Goal: Task Accomplishment & Management: Manage account settings

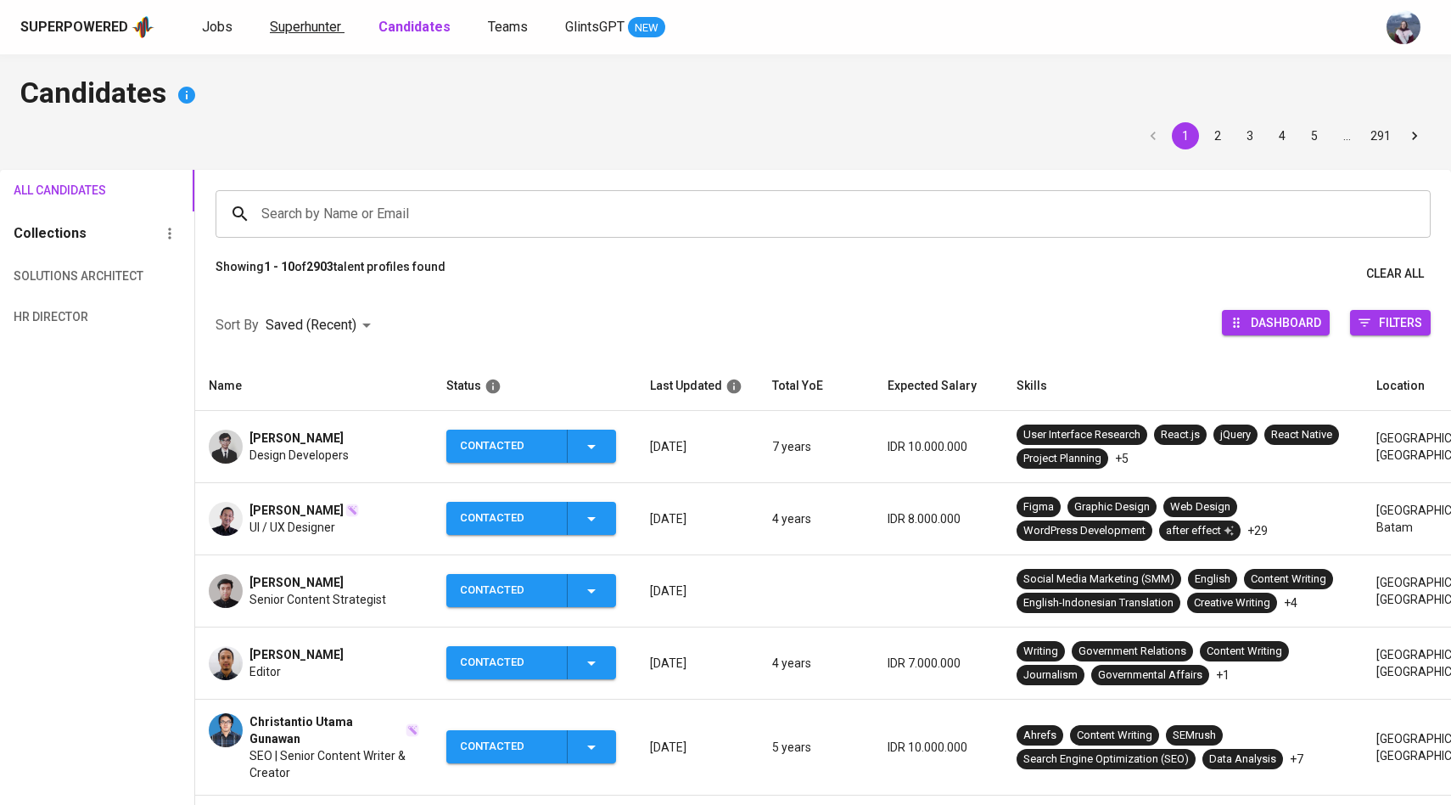
click at [287, 23] on span "Superhunter" at bounding box center [305, 27] width 71 height 16
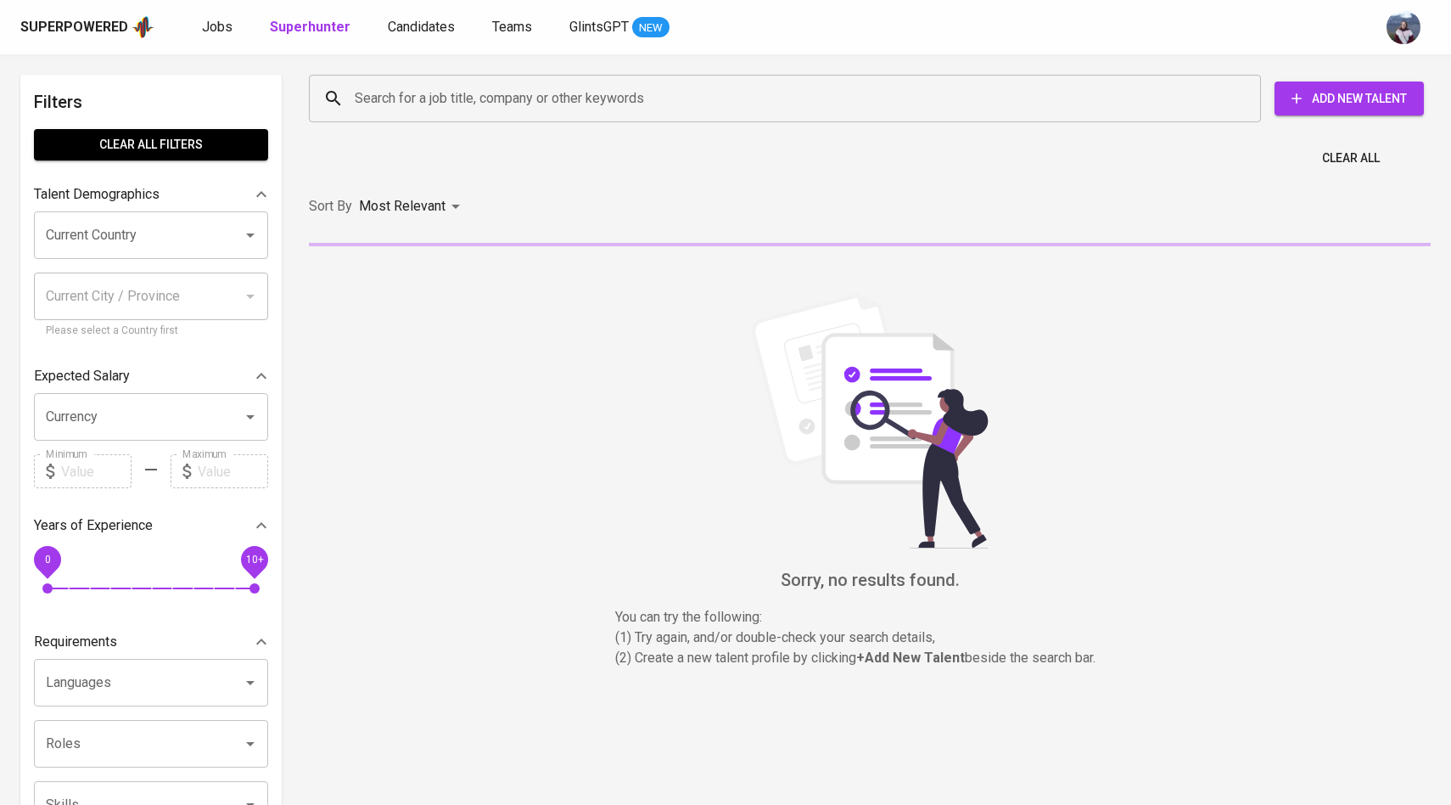
click at [367, 115] on div "Search for a job title, company or other keywords" at bounding box center [785, 99] width 952 height 48
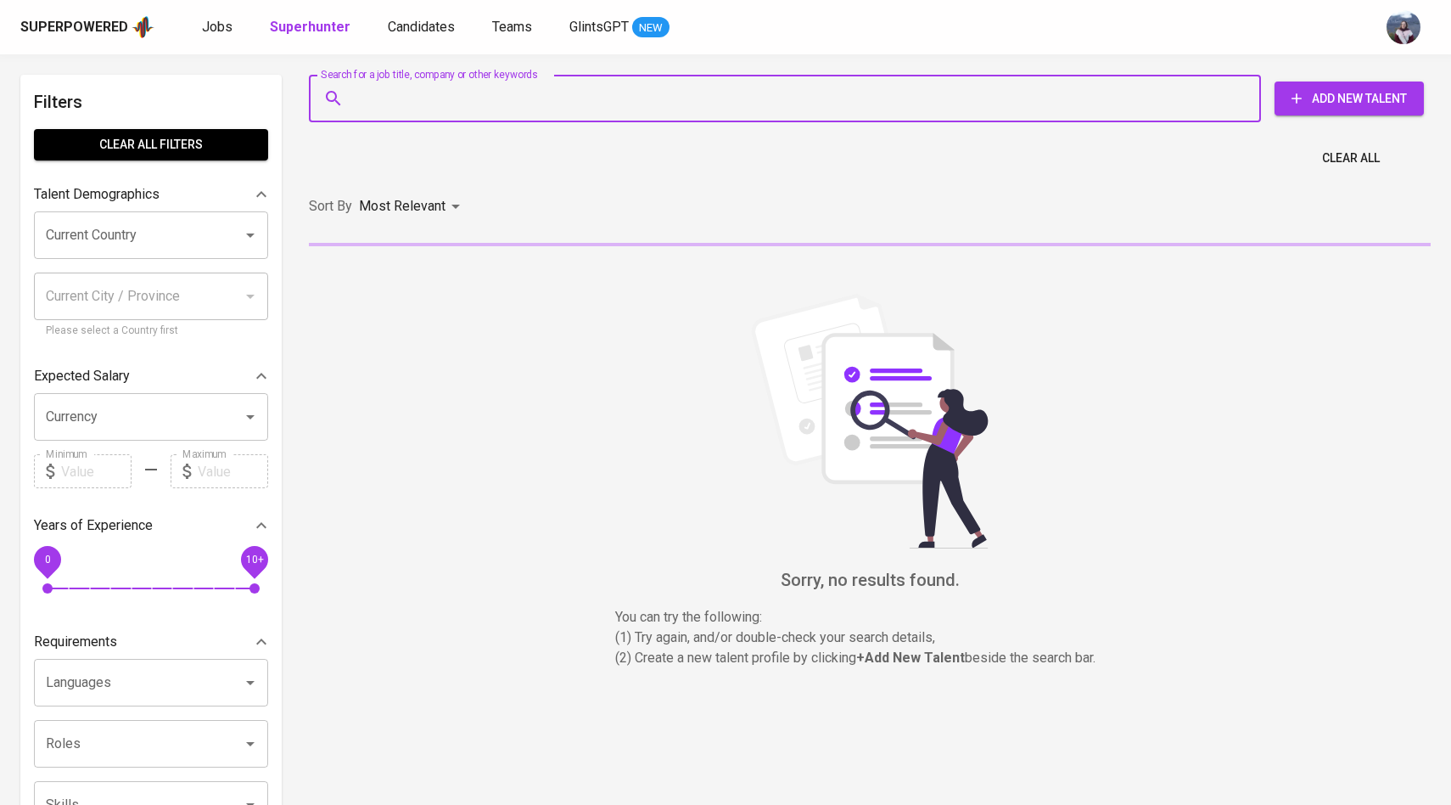
paste input ": [EMAIL_ADDRESS][DOMAIN_NAME]"
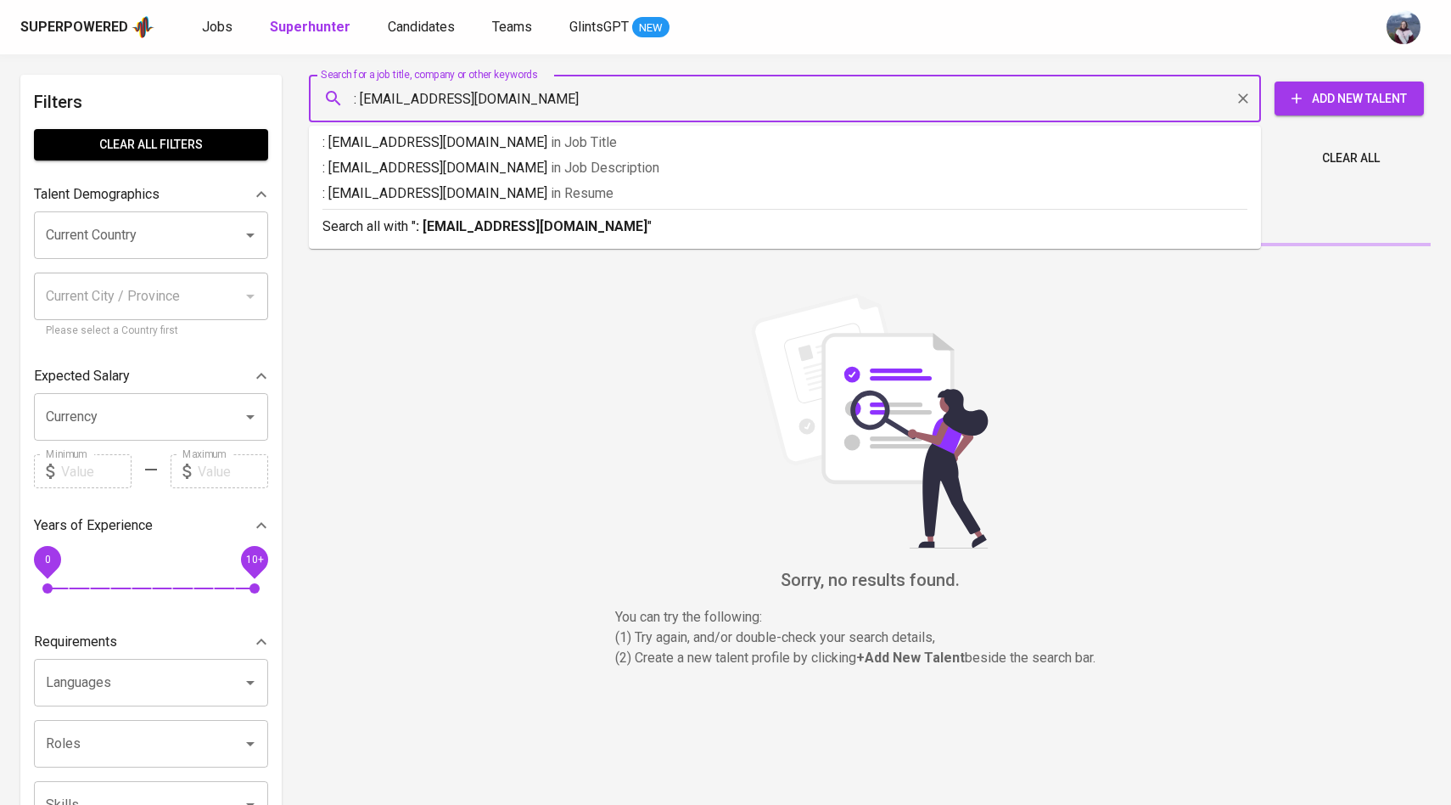
click at [362, 98] on input ": [EMAIL_ADDRESS][DOMAIN_NAME]" at bounding box center [789, 98] width 878 height 32
type input "[EMAIL_ADDRESS][DOMAIN_NAME]"
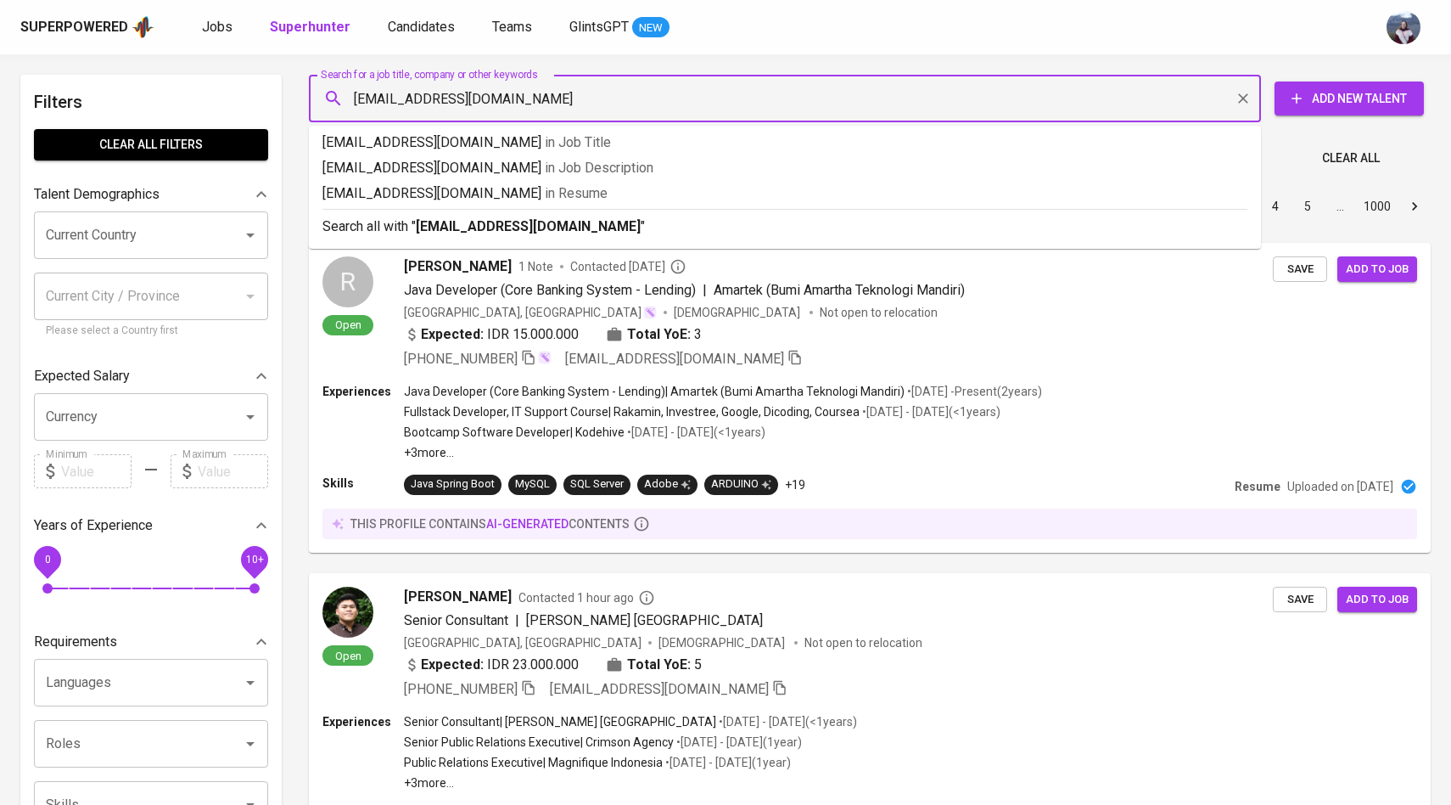
click at [563, 100] on input "[EMAIL_ADDRESS][DOMAIN_NAME]" at bounding box center [789, 98] width 878 height 32
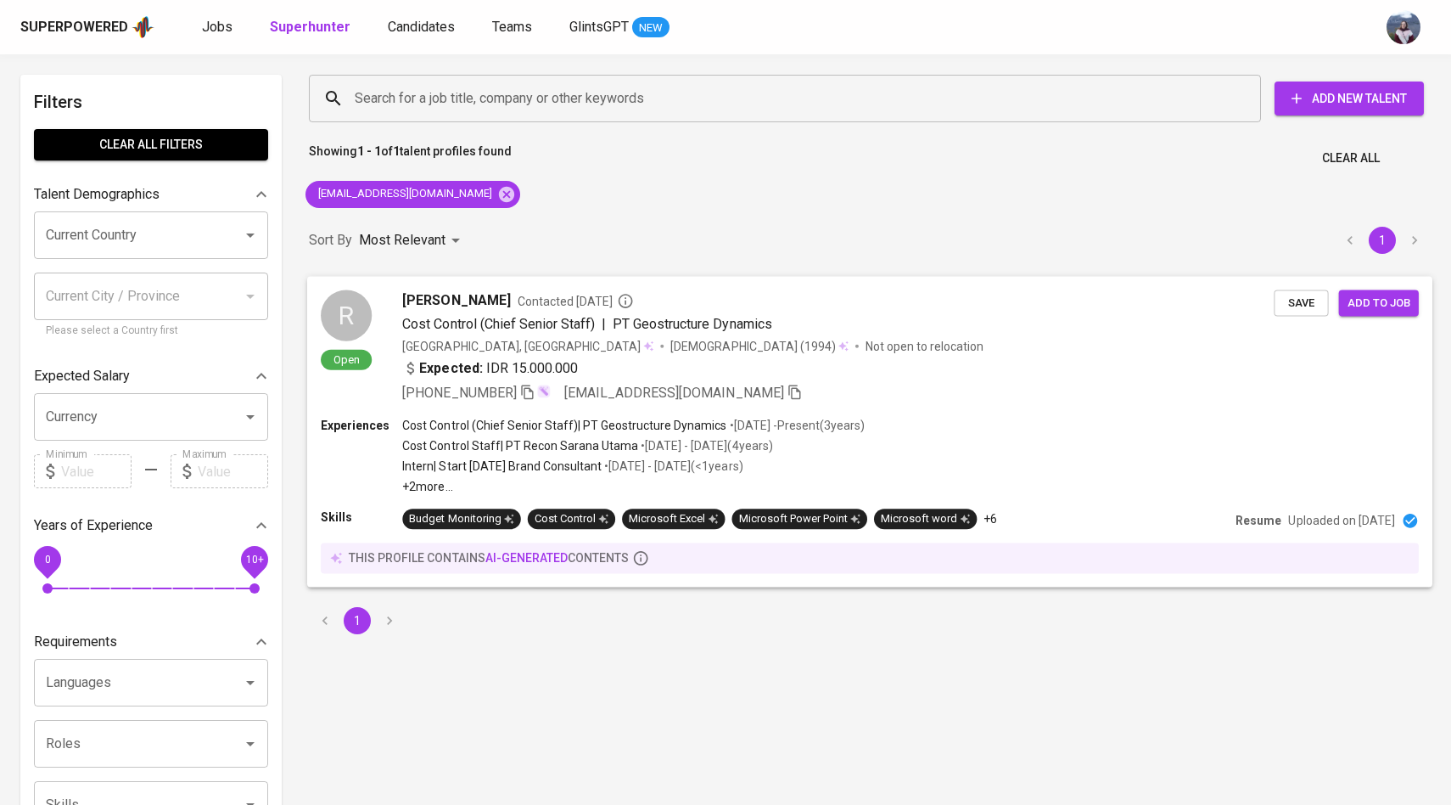
click at [387, 311] on div "R Open [PERSON_NAME] Contacted [DATE] Cost Control (Chief Senior Staff) | PT Ge…" at bounding box center [797, 345] width 953 height 113
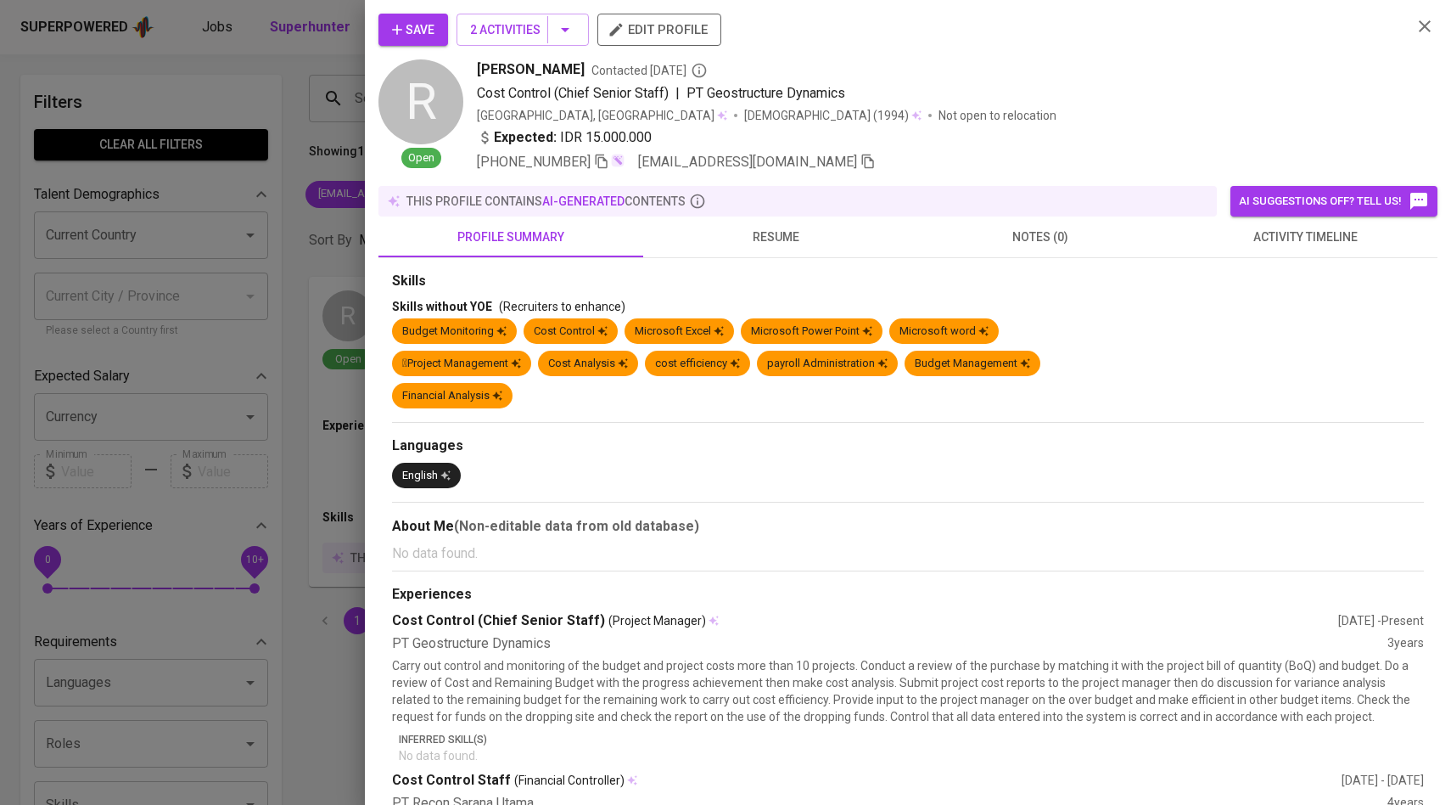
click at [1340, 242] on span "activity timeline" at bounding box center [1305, 237] width 244 height 21
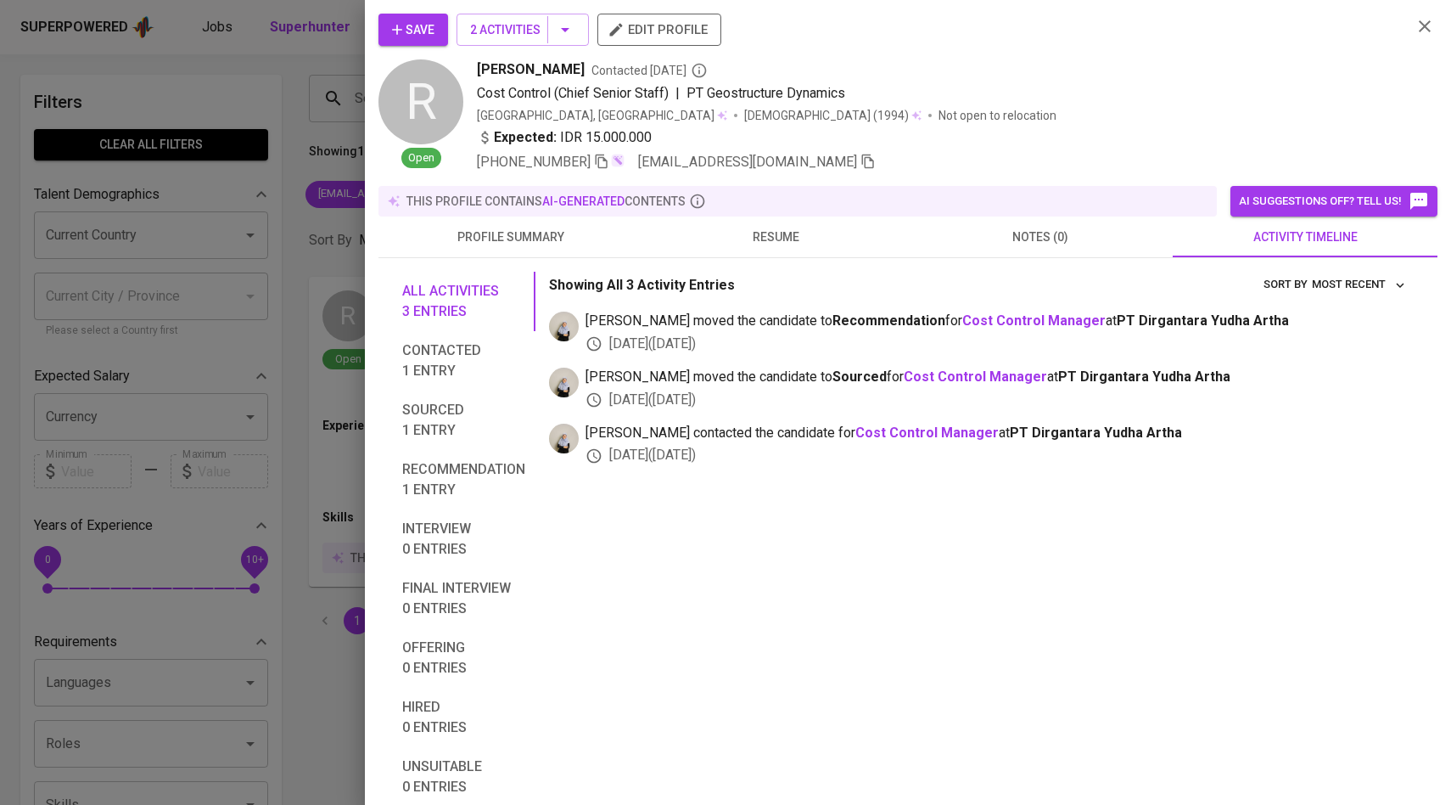
click at [424, 35] on span "Save" at bounding box center [413, 30] width 42 height 21
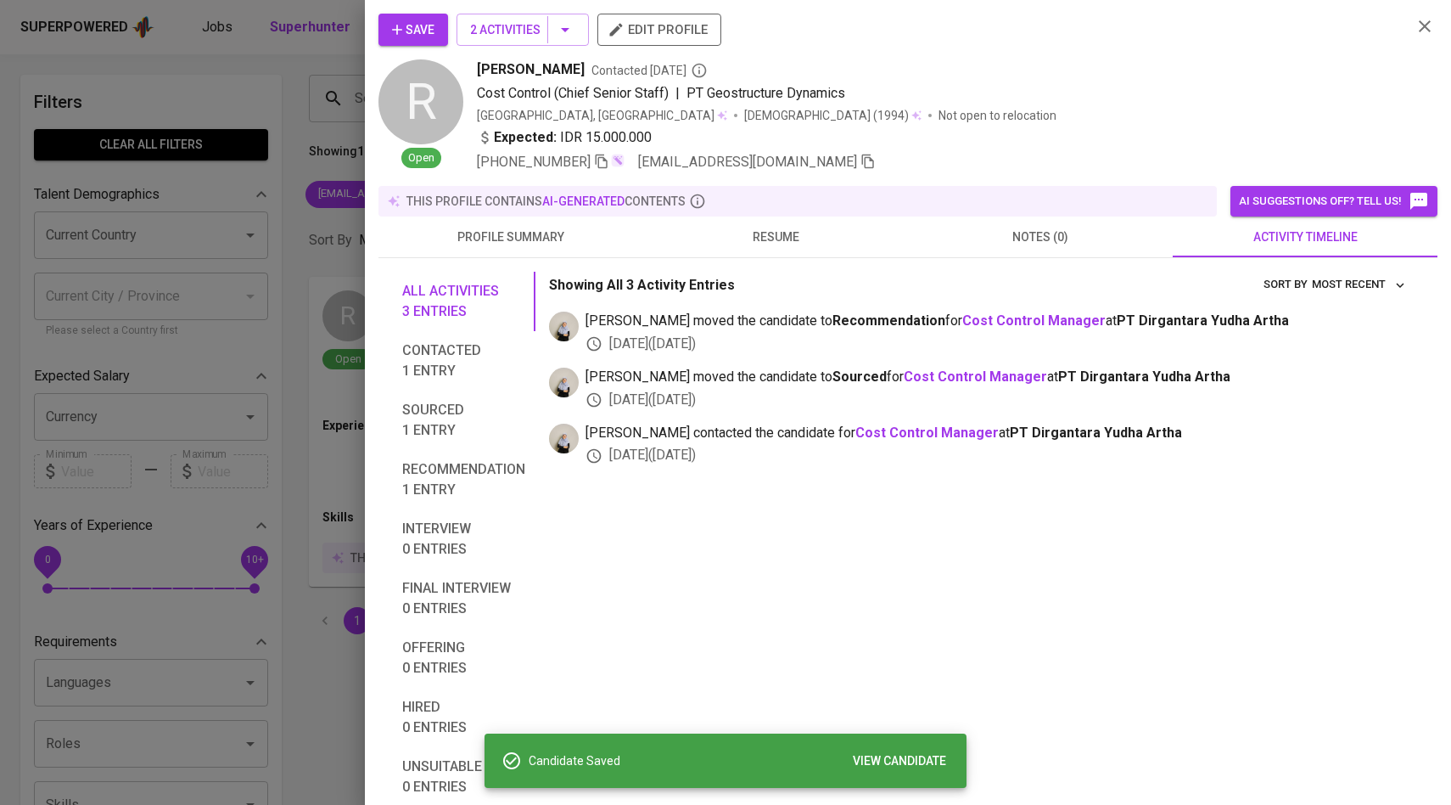
click at [252, 193] on div at bounding box center [725, 402] width 1451 height 805
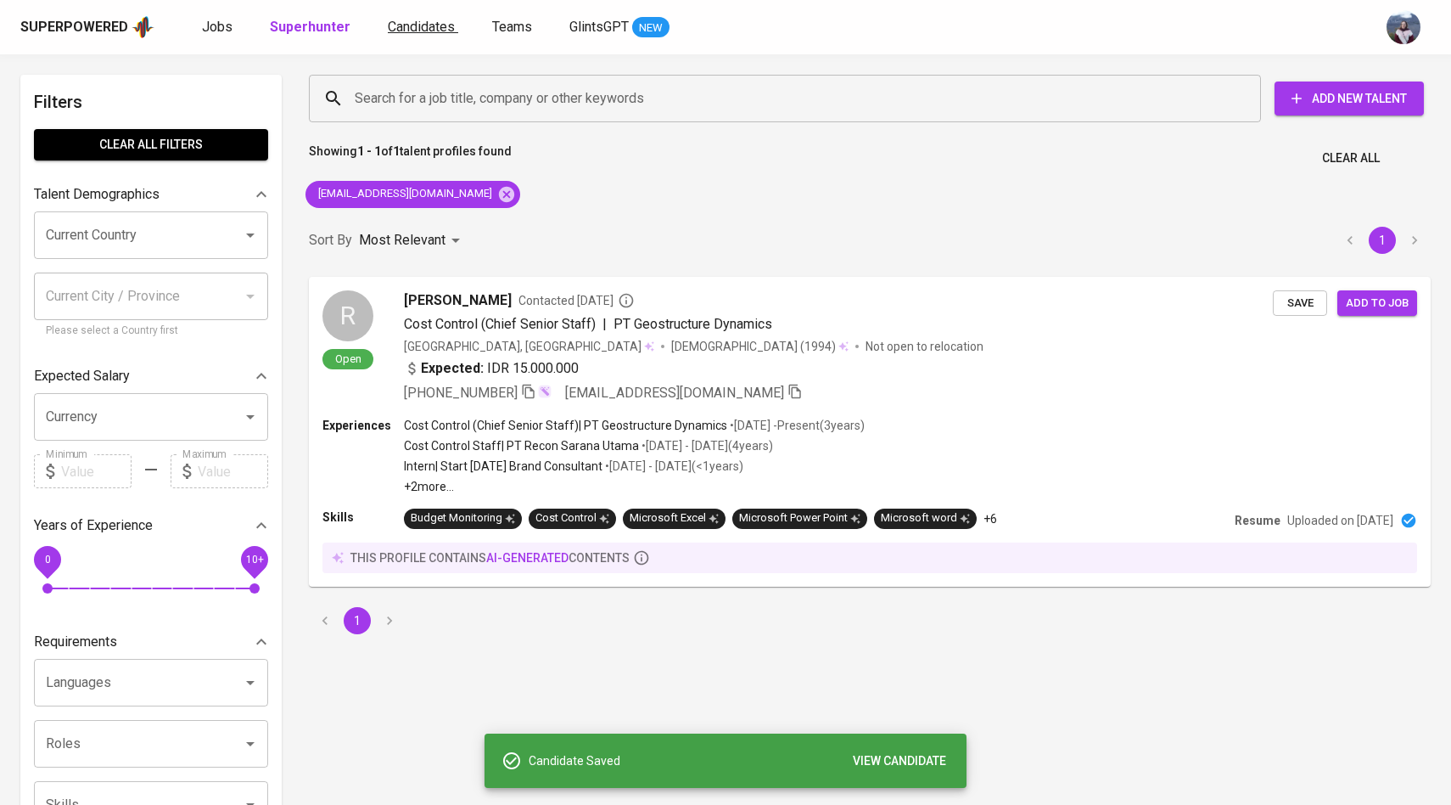
click at [425, 33] on span "Candidates" at bounding box center [421, 27] width 67 height 16
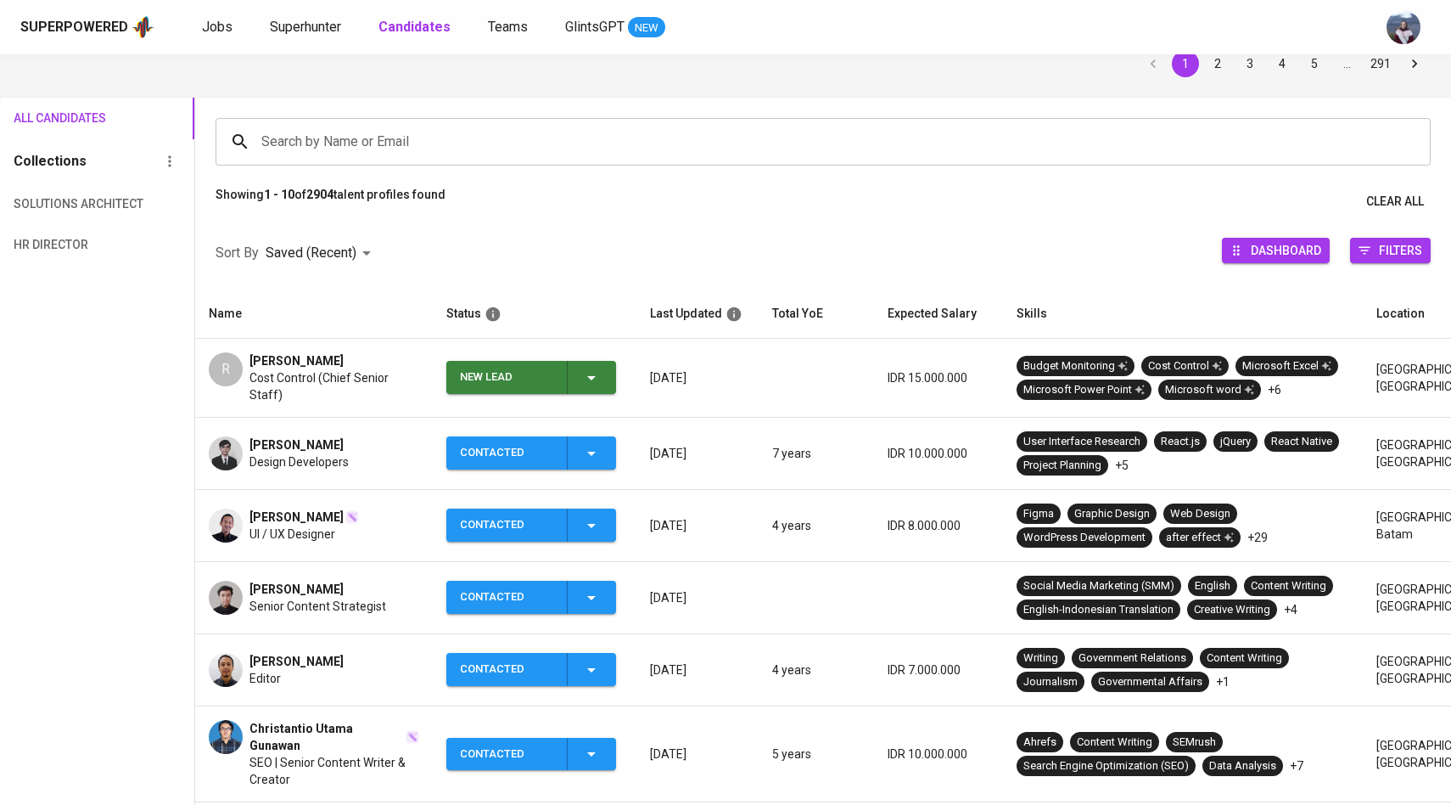
scroll to position [88, 0]
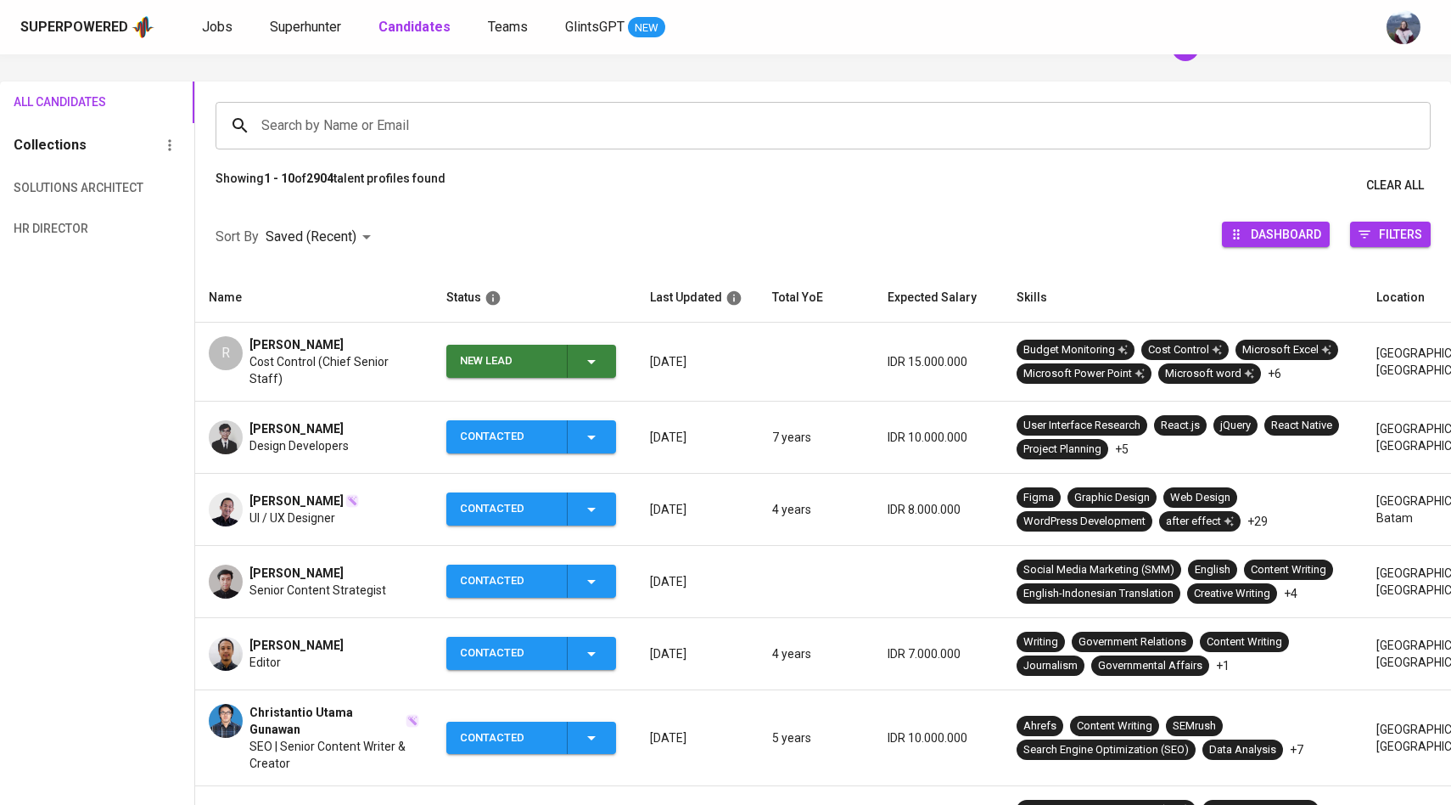
click at [596, 362] on icon "button" at bounding box center [591, 361] width 20 height 20
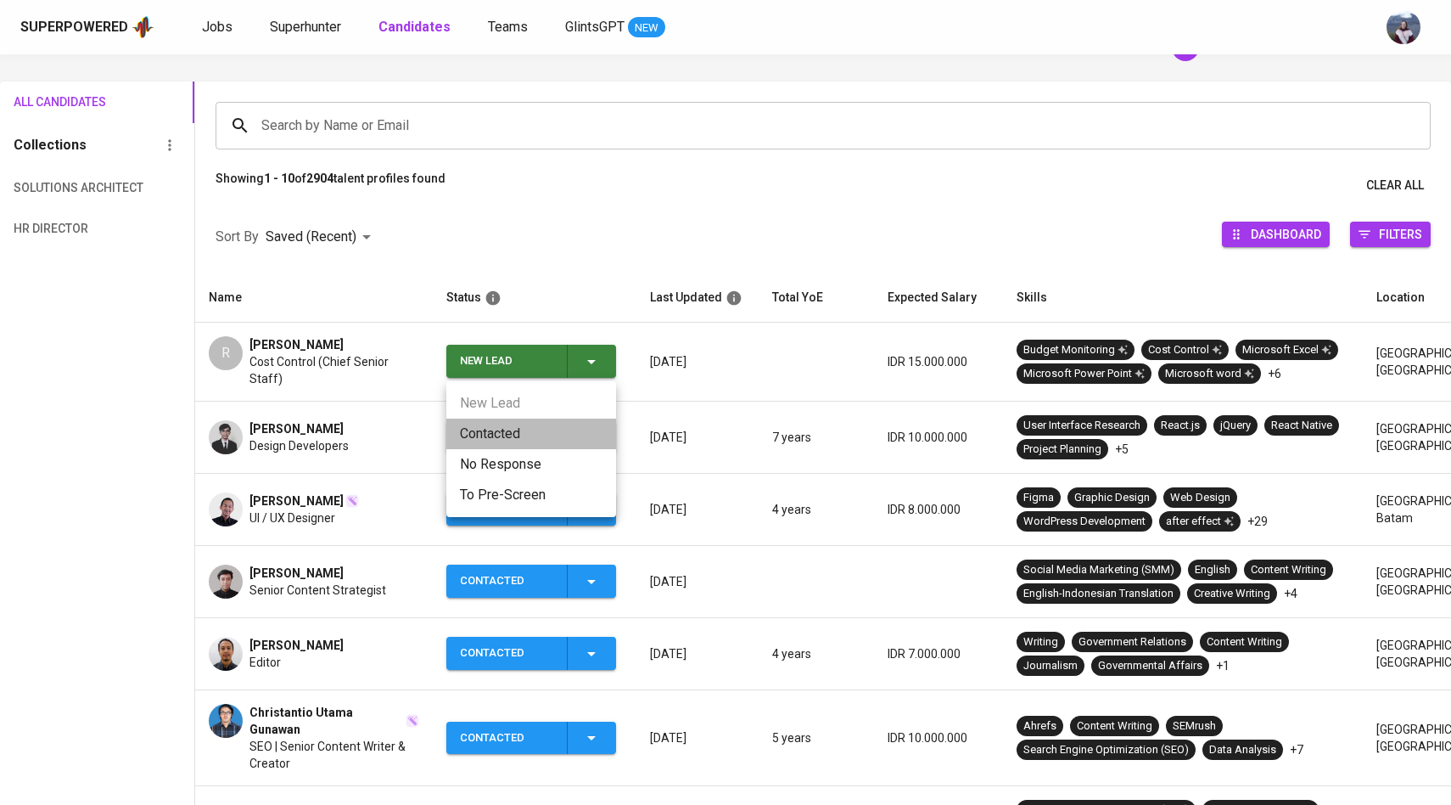
click at [501, 430] on li "Contacted" at bounding box center [531, 433] width 170 height 31
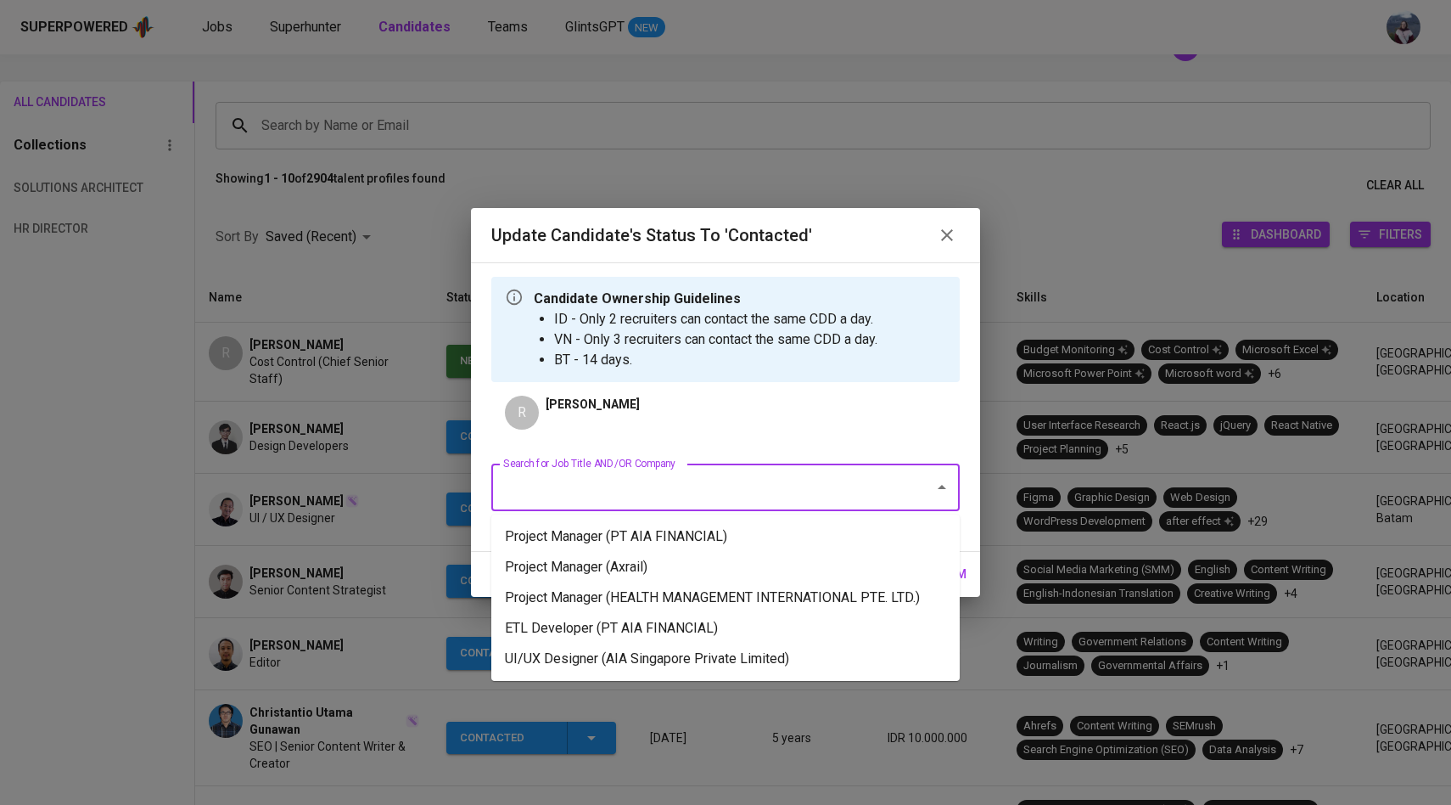
click at [648, 484] on input "Search for Job Title AND/OR Company" at bounding box center [702, 487] width 406 height 32
click at [648, 540] on li "Project Manager (PT AIA FINANCIAL)" at bounding box center [725, 536] width 468 height 31
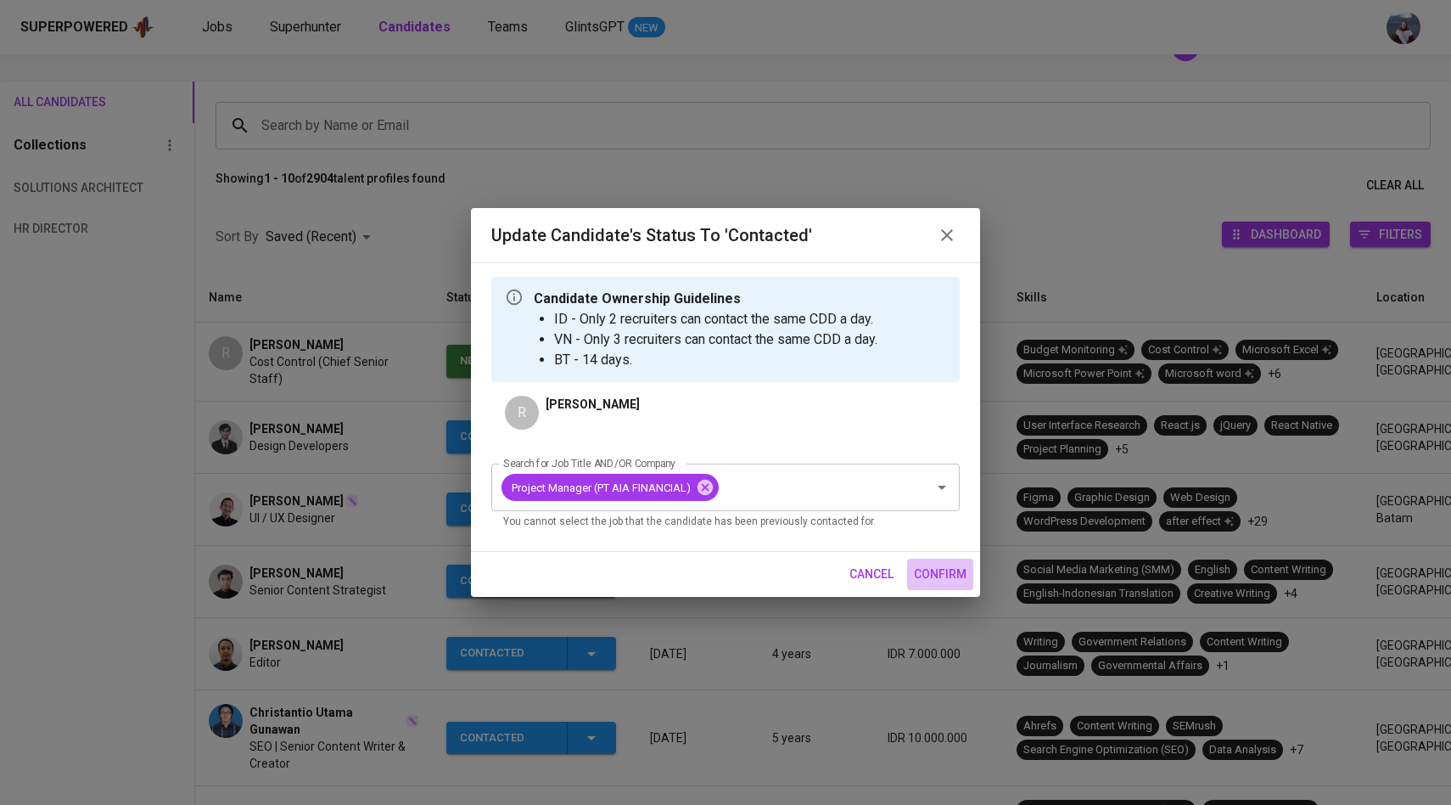
click at [950, 577] on span "confirm" at bounding box center [940, 574] width 53 height 21
